Goal: Task Accomplishment & Management: Complete application form

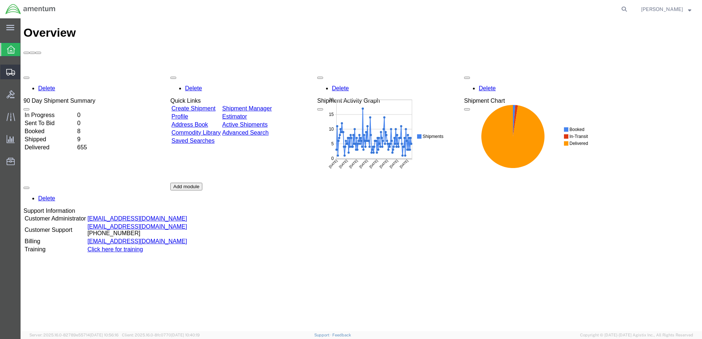
click at [0, 0] on span "Create Shipment" at bounding box center [0, 0] width 0 height 0
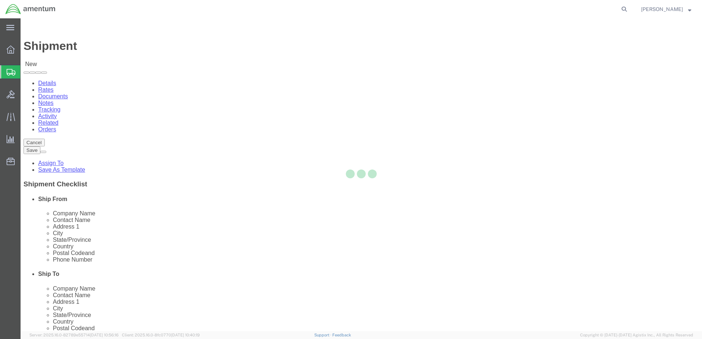
select select
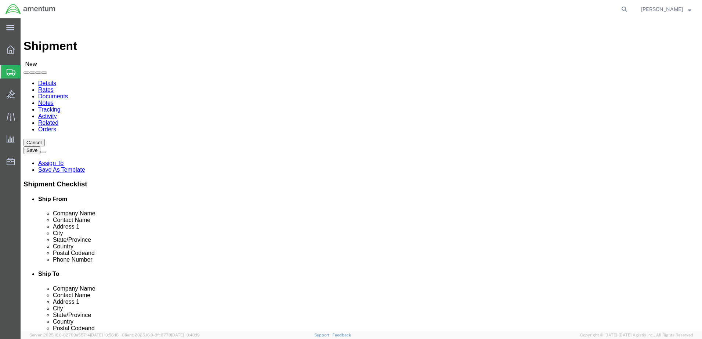
select select "MYPROFILE"
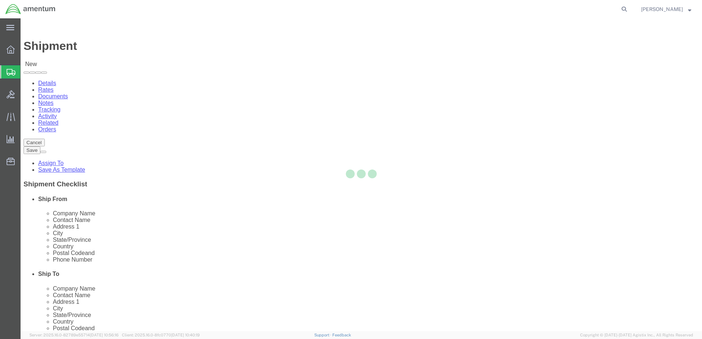
select select "CA"
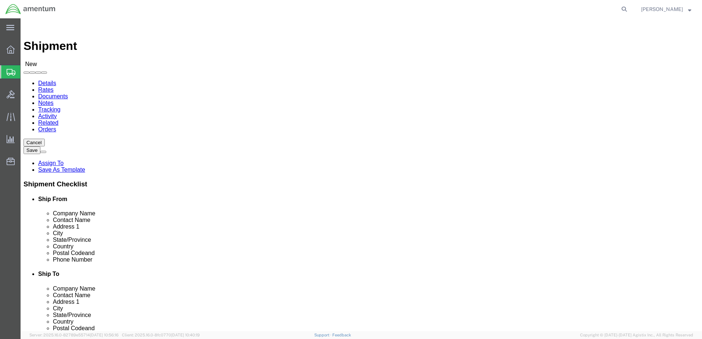
type input "wrs"
select select "49942"
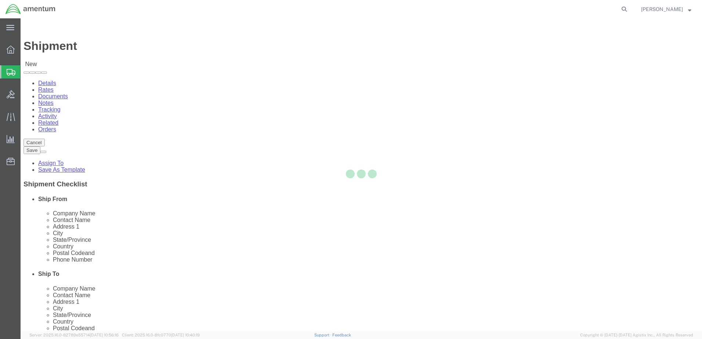
select select "CA"
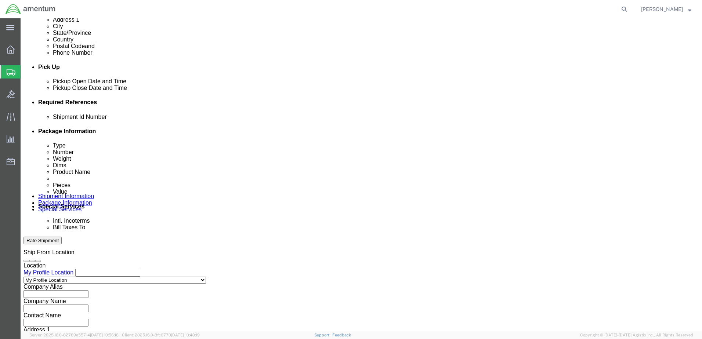
scroll to position [294, 0]
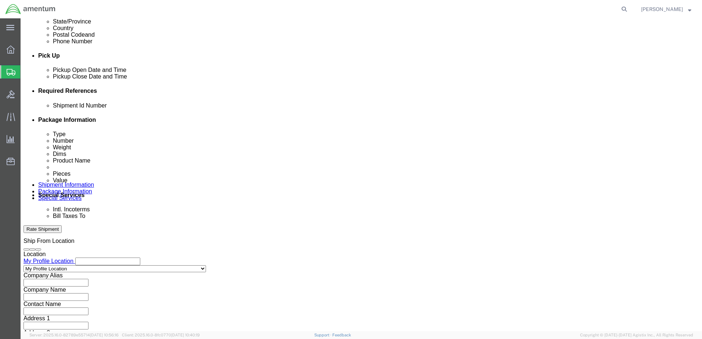
click button "Add reference"
paste input "AME-2025-IP01-FO013-2219-NAMC-Z000"
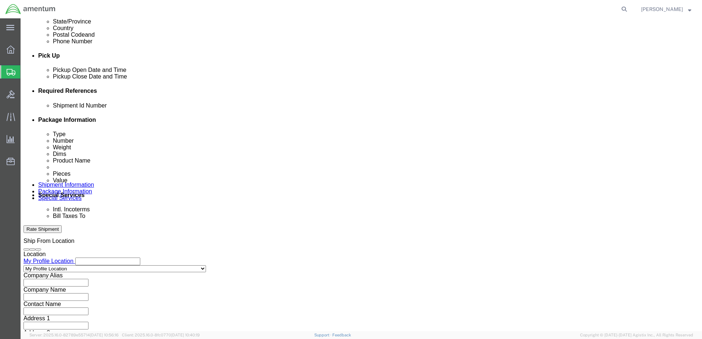
type input "AME-2025-IP01-FO013-2219-NAMC-Z000"
drag, startPoint x: 109, startPoint y: 171, endPoint x: 463, endPoint y: 157, distance: 354.1
paste input "AME-2025-IP01-FO013-2219-NAMC-Z000"
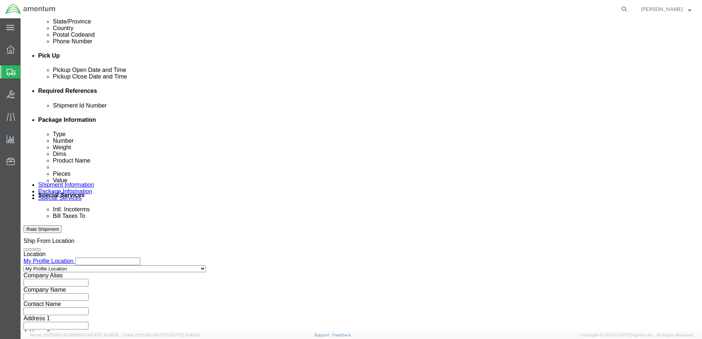
type input "AME-2025-IP01-FO013-2219-NAMC-Z000"
drag, startPoint x: 97, startPoint y: 157, endPoint x: 189, endPoint y: 155, distance: 91.8
click div "Shipment Id Number AME-2025-IP01-FO013-2219-NAMC-Z000 Select Account Type Activ…"
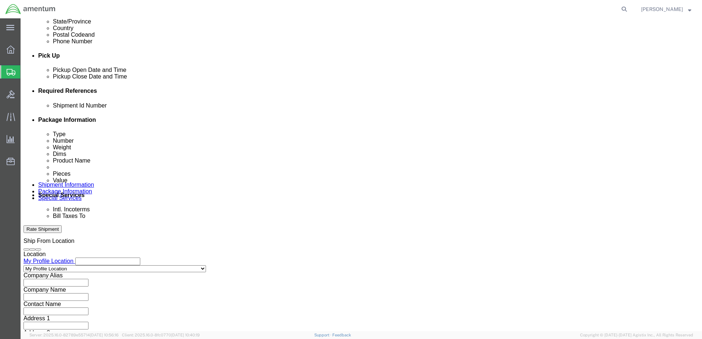
drag, startPoint x: 84, startPoint y: 172, endPoint x: 88, endPoint y: 174, distance: 4.1
click select "Select Account Type Activity ID Airline Appointment Number ASN Batch Request # …"
click input "Cal RTN"
drag, startPoint x: 106, startPoint y: 157, endPoint x: 81, endPoint y: 155, distance: 25.4
click div "Shipment Id Number Cal RTN"
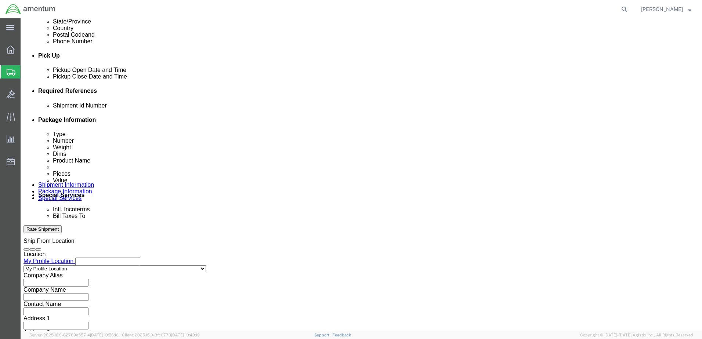
type input "08112025"
click select "Select Account Type Activity ID Airline Appointment Number ASN Batch Request # …"
click input "text"
click select "Select Account Type Activity ID Airline Appointment Number ASN Batch Request # …"
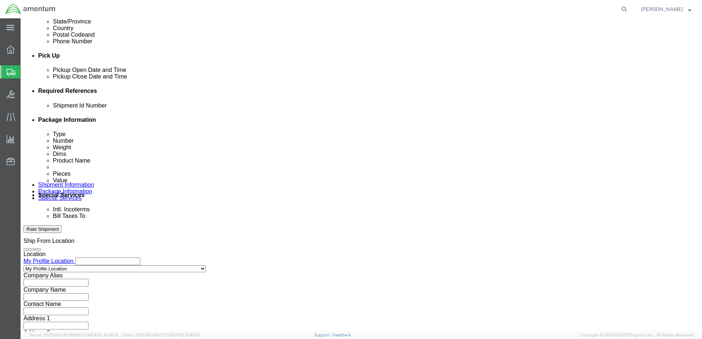
select select "CUSTREF"
click select "Select Account Type Activity ID Airline Appointment Number ASN Batch Request # …"
click input "text"
type input "CAl RTN"
click select "Select Account Type Activity ID Airline Appointment Number ASN Batch Request # …"
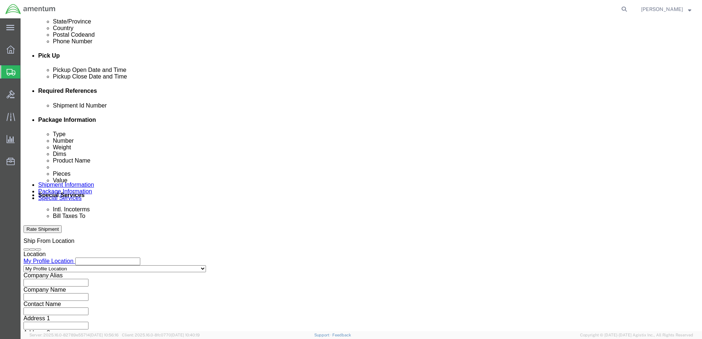
select select "DEPT"
click select "Select Account Type Activity ID Airline Appointment Number ASN Batch Request # …"
click input "text"
type input "CBP"
click select "Select Account Type Activity ID Airline Appointment Number ASN Batch Request # …"
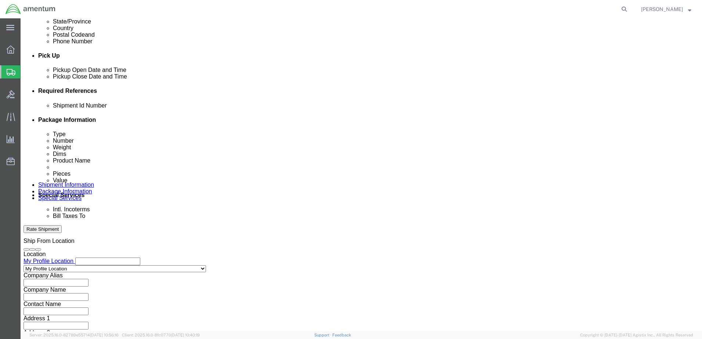
select select "PROJNUM"
click select "Select Account Type Activity ID Airline Appointment Number ASN Batch Request # …"
click div "Shipment Id Number 08112025 Select Account Type Activity ID Airline Appointment…"
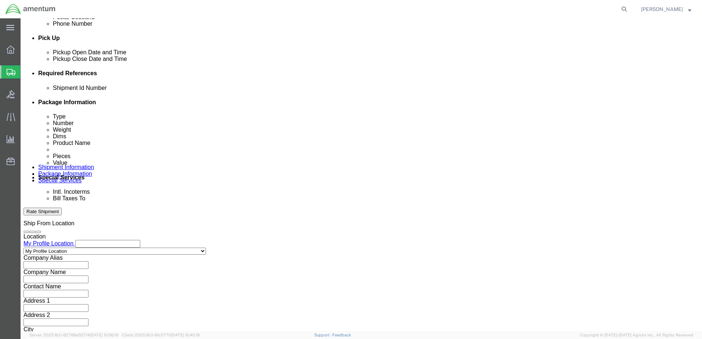
scroll to position [331, 0]
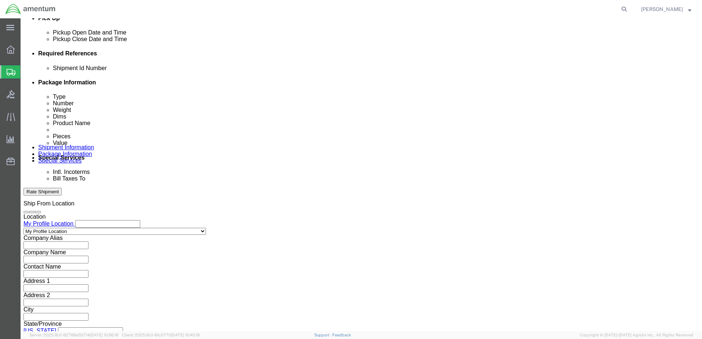
click button "Continue"
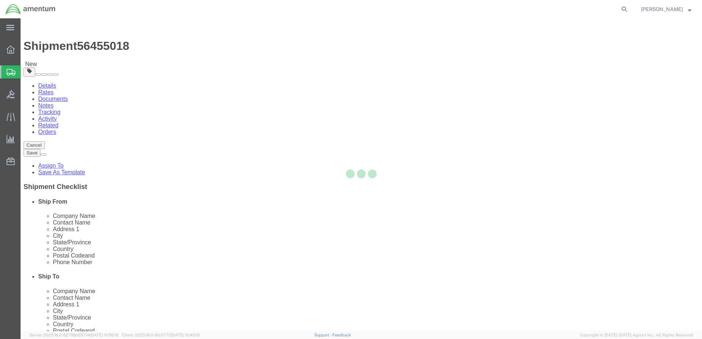
select select "CBOX"
click at [133, 175] on div at bounding box center [361, 174] width 681 height 313
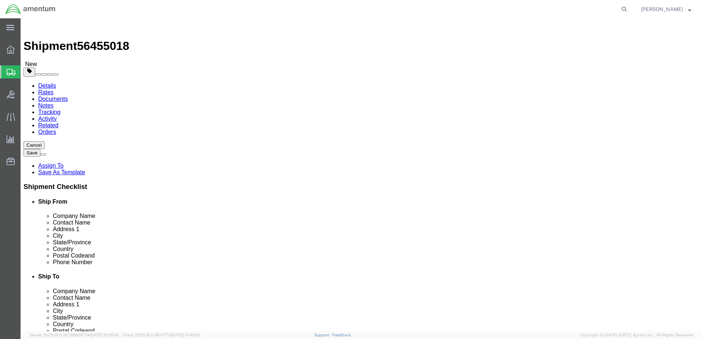
click input "text"
type input "10"
type input "3.0"
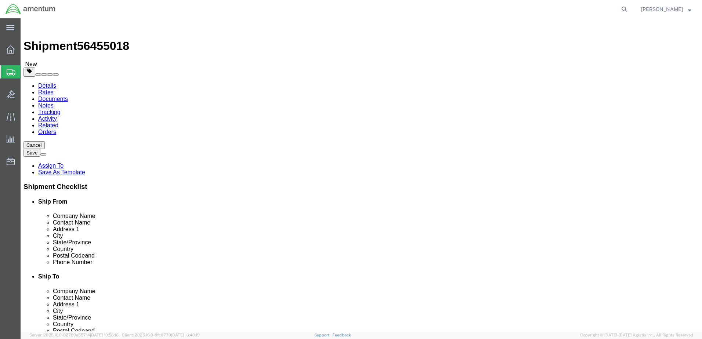
click div "Package Type Select BCK Boxes Bale(s) Basket(s) Bolt(s) Bottle(s) Buckets Bulk …"
click link "Add Content"
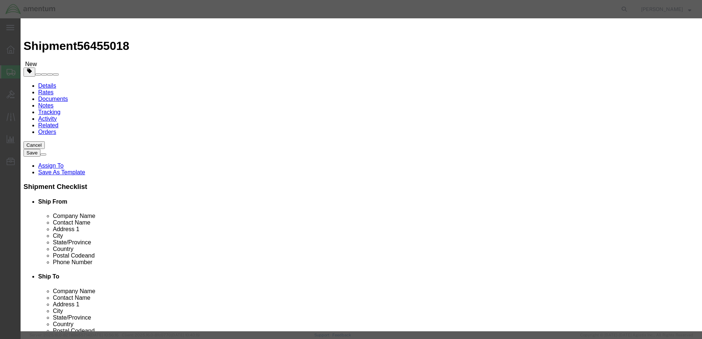
click input "text"
type input "Guages"
drag, startPoint x: 222, startPoint y: 72, endPoint x: 206, endPoint y: 70, distance: 15.5
click div "Pieces 0 Select Bag Barrels 100Board Feet Bottle Box Blister Pack Carats Can Ca…"
type input "4"
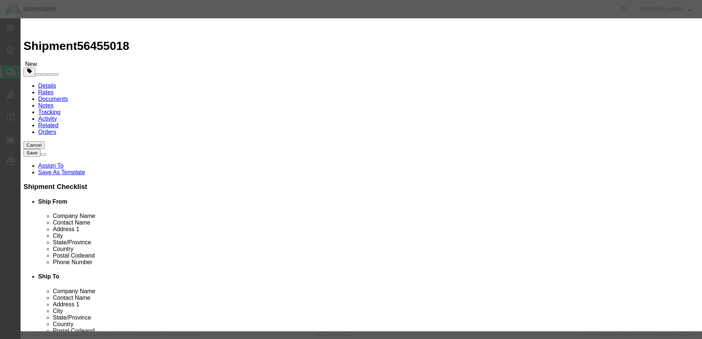
click input "text"
type input "500.00"
click button "Save & Close"
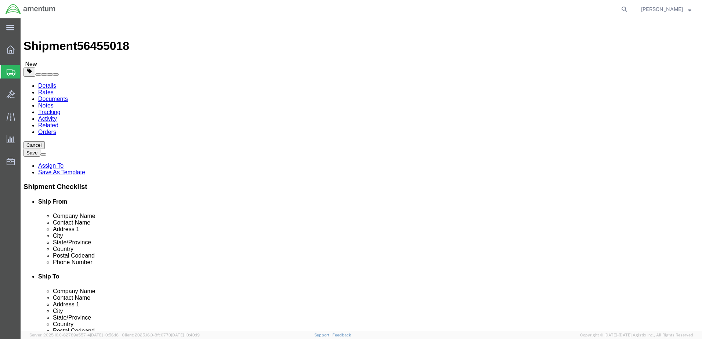
click button "Rate Shipment"
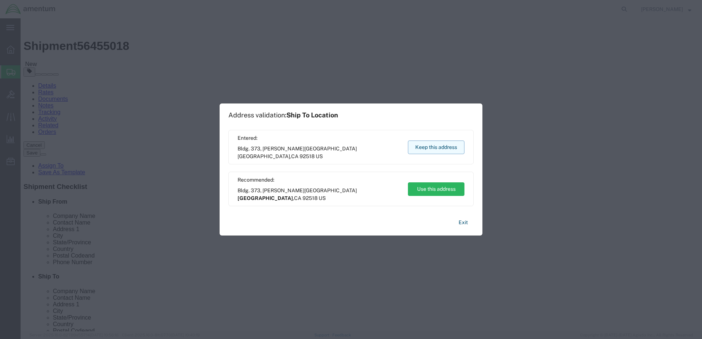
click at [427, 148] on button "Keep this address" at bounding box center [436, 148] width 57 height 14
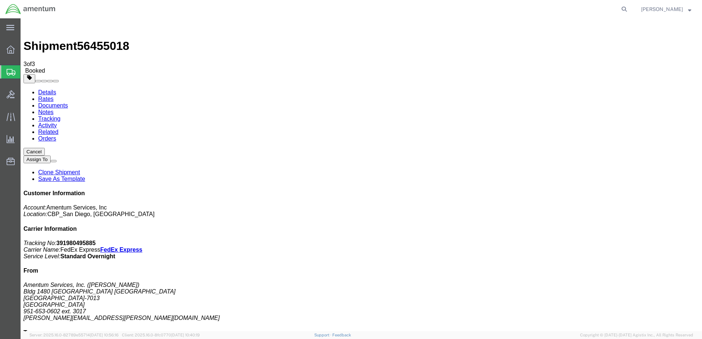
drag, startPoint x: 81, startPoint y: 27, endPoint x: 121, endPoint y: 27, distance: 39.3
click at [121, 39] on h1 "Shipment 56455018" at bounding box center [360, 46] width 675 height 14
drag, startPoint x: 121, startPoint y: 28, endPoint x: 114, endPoint y: 29, distance: 7.1
copy span "56455018"
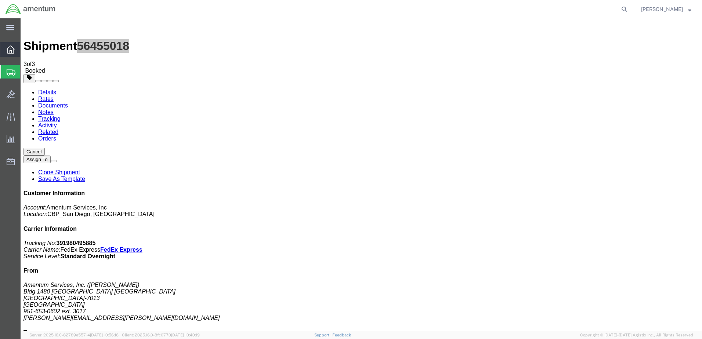
click at [11, 47] on icon at bounding box center [11, 50] width 8 height 8
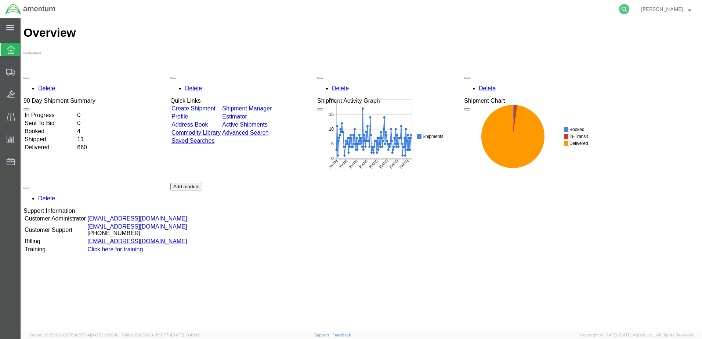
click at [629, 11] on icon at bounding box center [624, 9] width 10 height 10
paste input "56455018"
type input "5"
paste input "56455018"
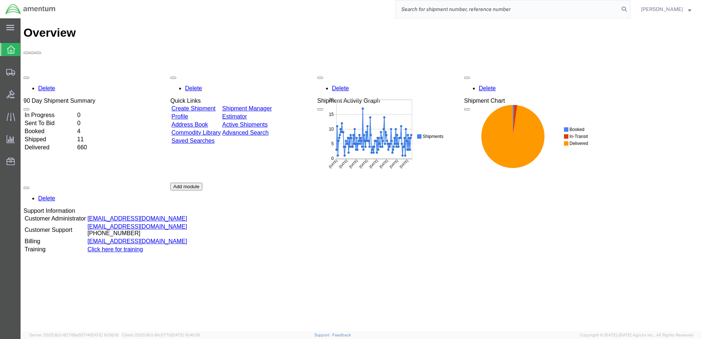
type input "56455018"
click at [629, 11] on icon at bounding box center [624, 9] width 10 height 10
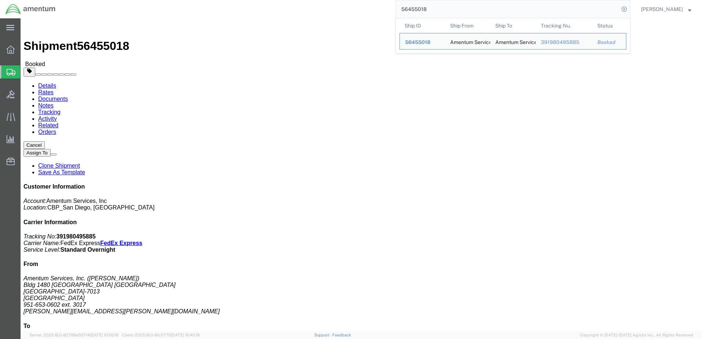
click div "Leg 1 - Small Parcel"
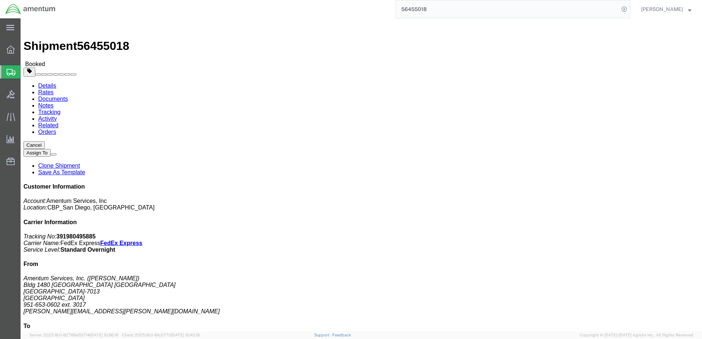
scroll to position [28, 0]
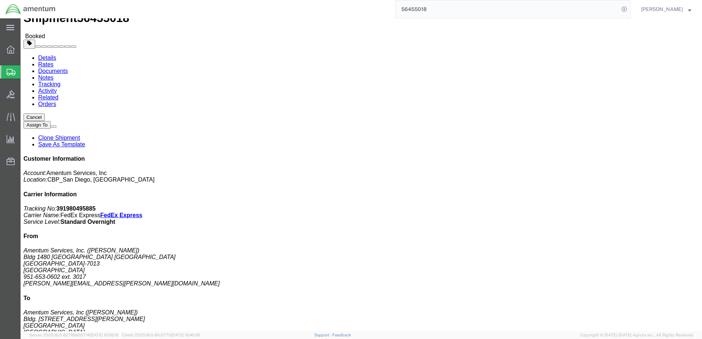
click div
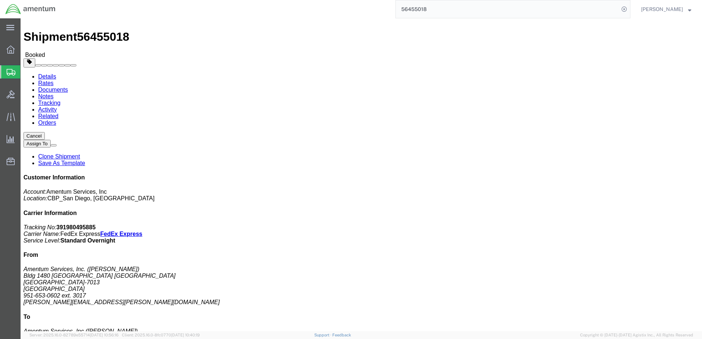
scroll to position [0, 0]
